Goal: Information Seeking & Learning: Understand process/instructions

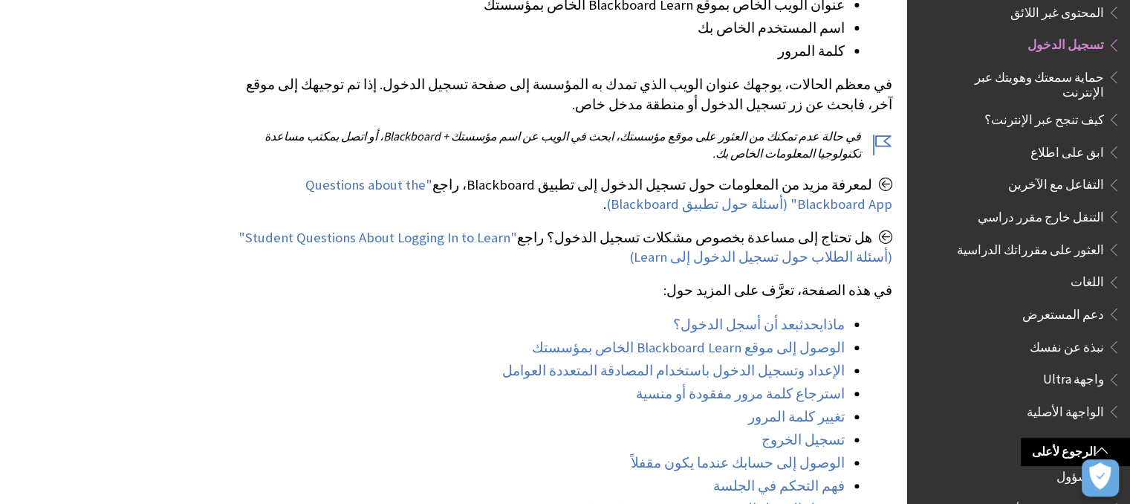
scroll to position [430, 0]
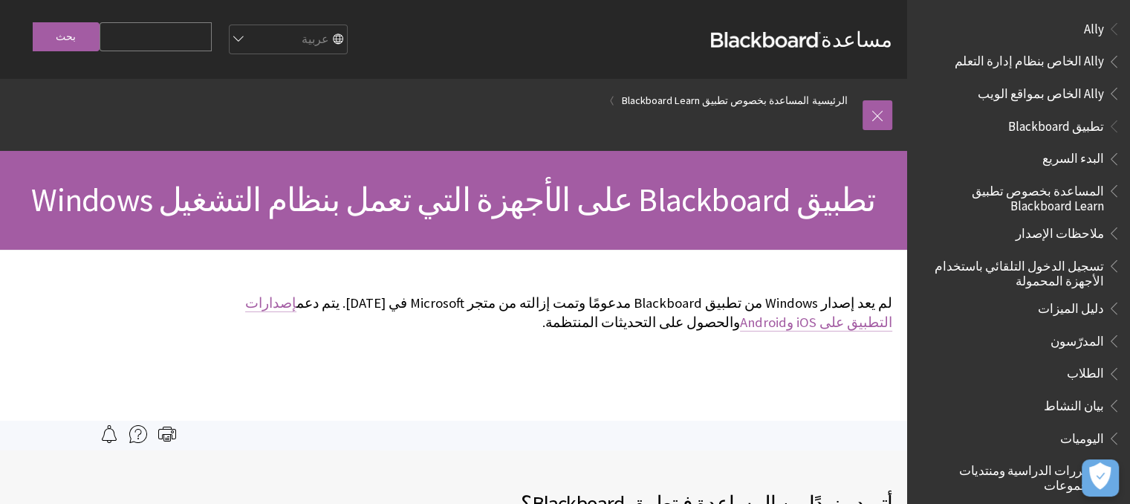
click at [829, 324] on link "إصدارات التطبيق على iOS وAndroid" at bounding box center [568, 312] width 647 height 37
click at [1082, 368] on span "الطلاب" at bounding box center [1085, 371] width 37 height 20
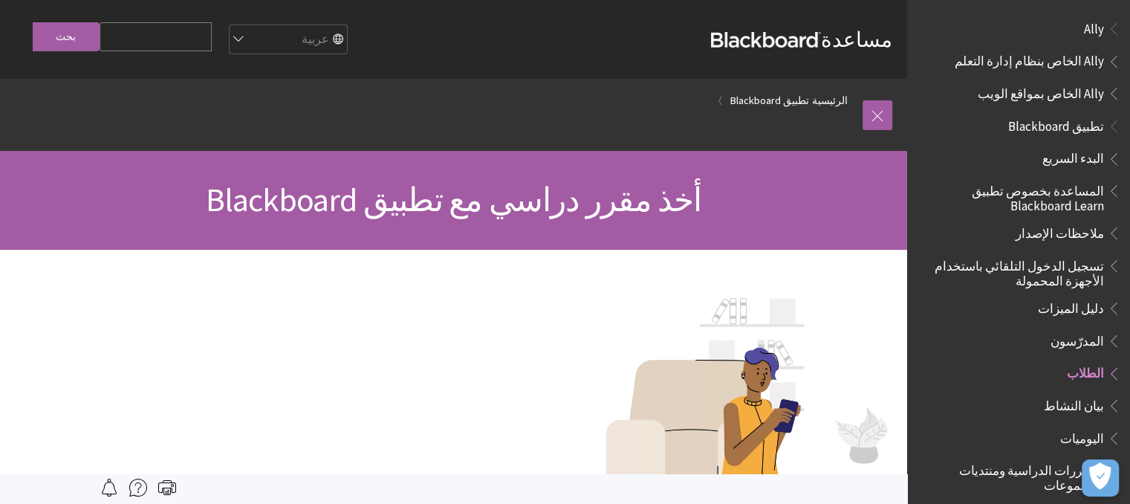
scroll to position [338, 0]
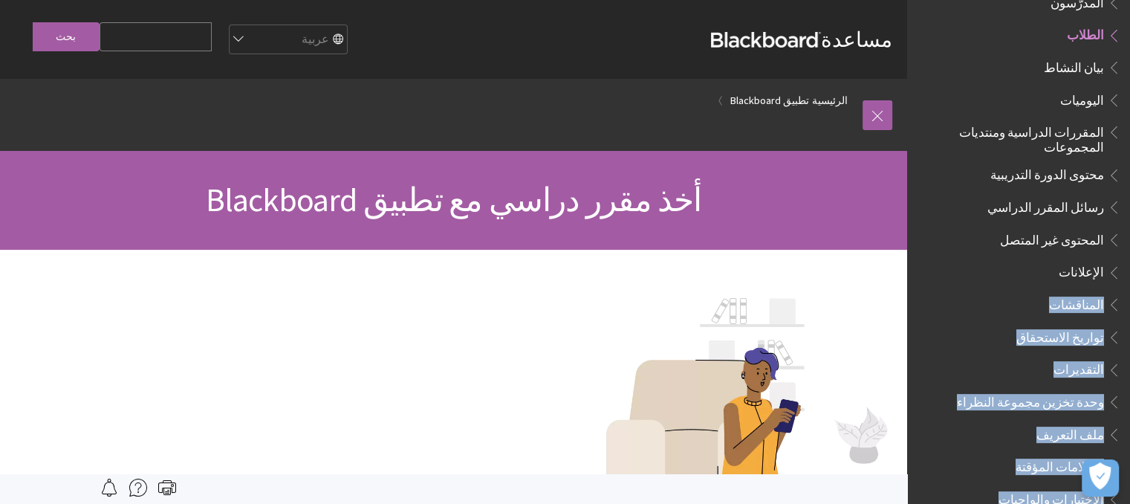
drag, startPoint x: 904, startPoint y: 242, endPoint x: 922, endPoint y: 268, distance: 32.6
click at [907, 250] on div "مساعدة Blackboard مساعدة Bb English عربية Català Cymraeg Deutsch Español Suomi …" at bounding box center [453, 125] width 907 height 250
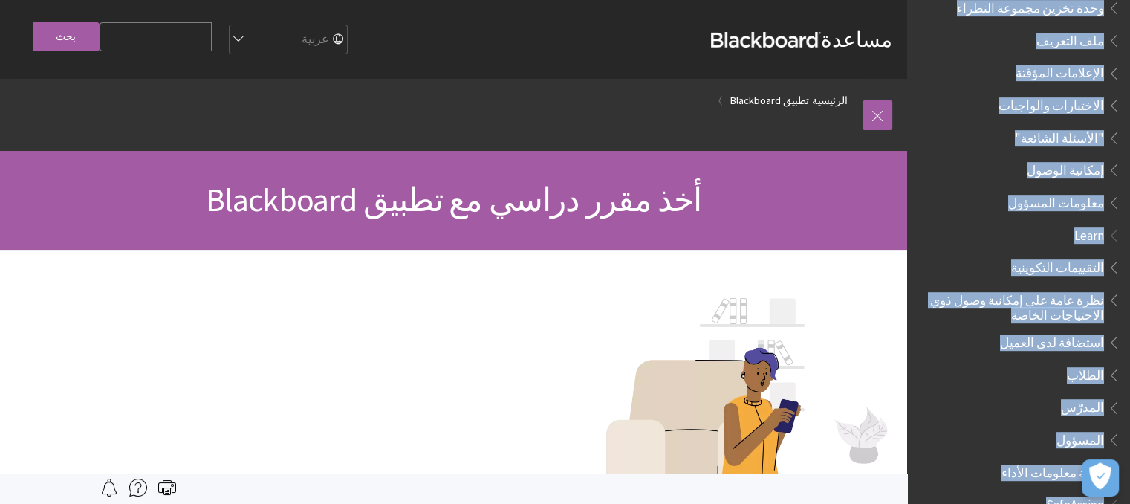
scroll to position [772, 0]
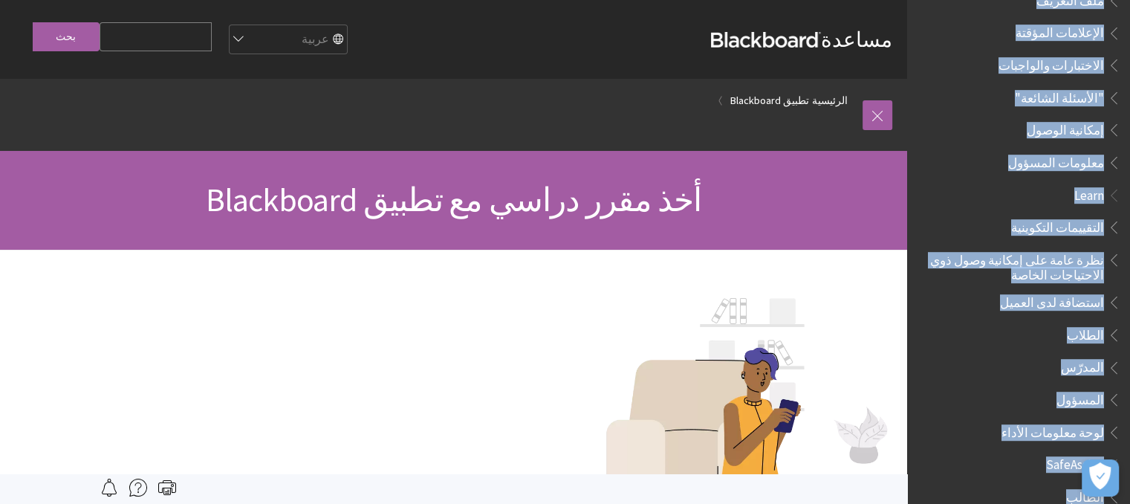
click at [869, 152] on div "أخذ مقرر دراسي مع تطبيق Blackboard" at bounding box center [453, 200] width 907 height 99
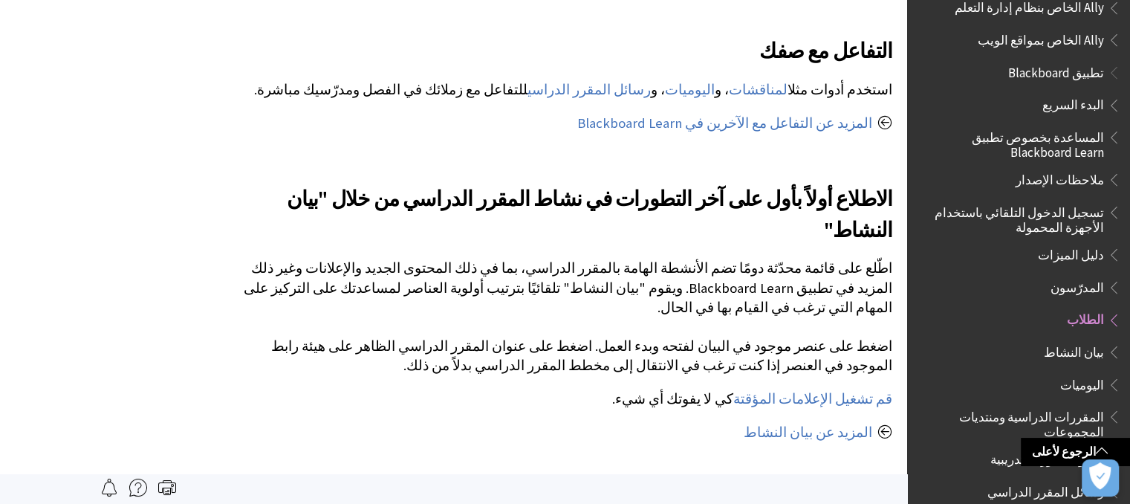
scroll to position [0, 0]
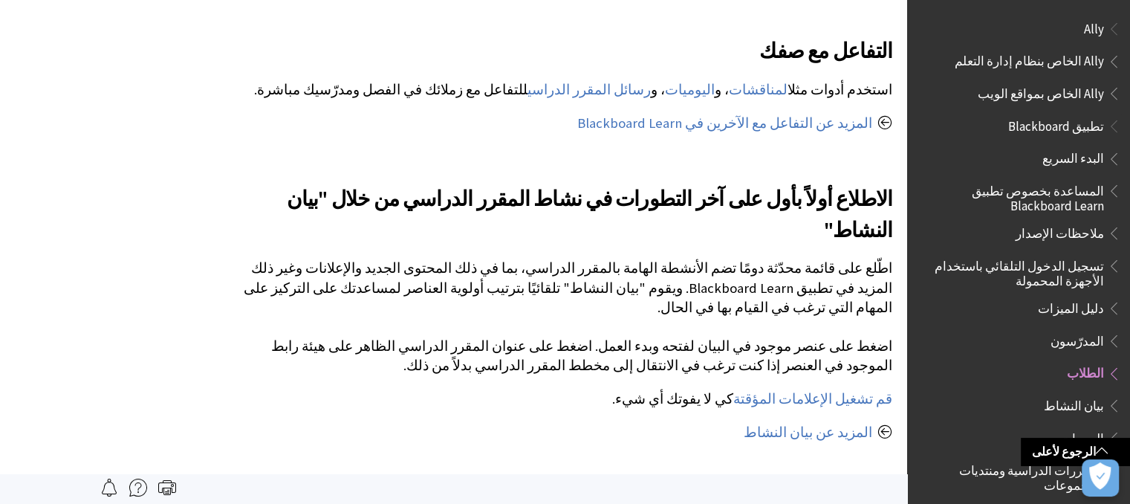
click at [1072, 152] on span "البدء السريع" at bounding box center [1074, 156] width 62 height 20
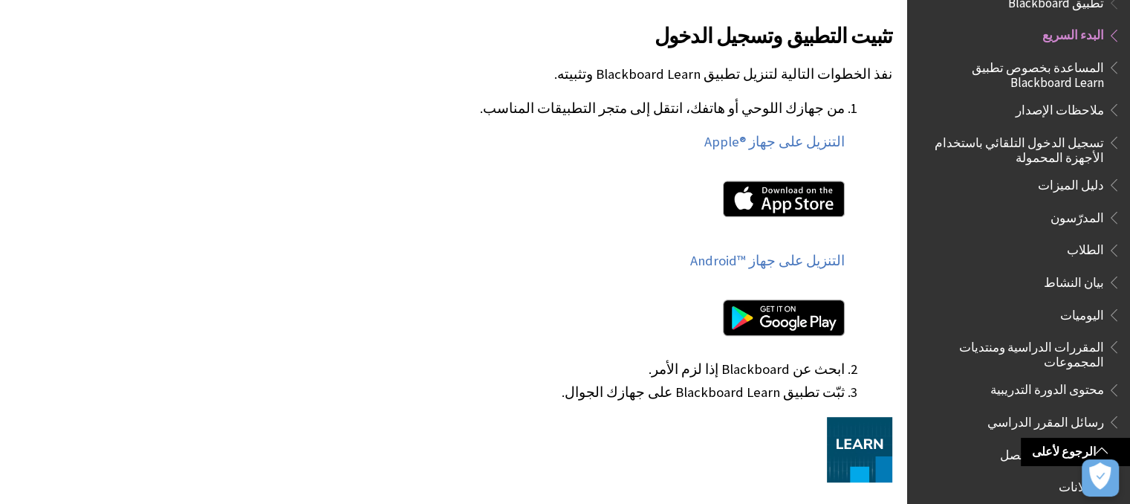
scroll to position [757, 0]
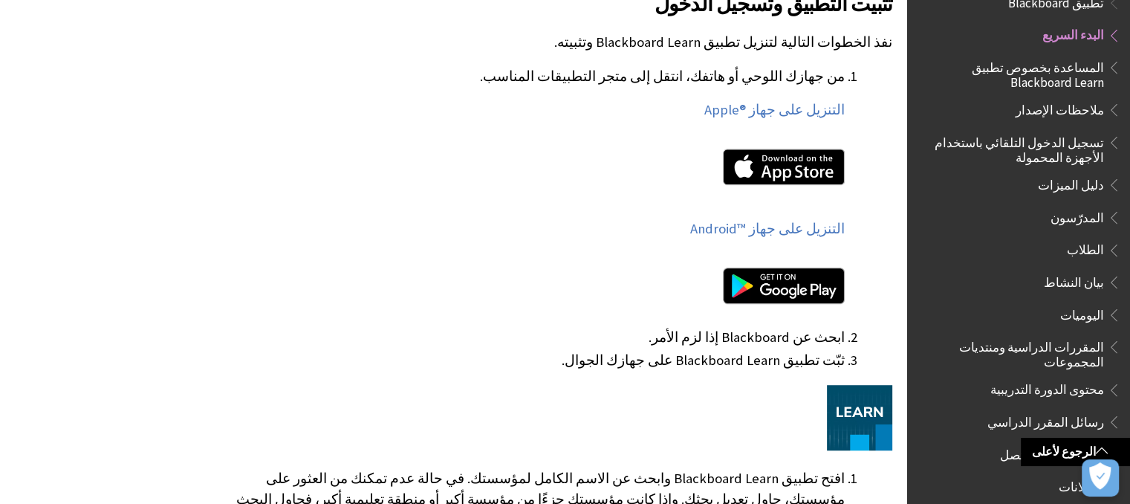
click at [805, 278] on img at bounding box center [784, 286] width 122 height 36
